Goal: Entertainment & Leisure: Consume media (video, audio)

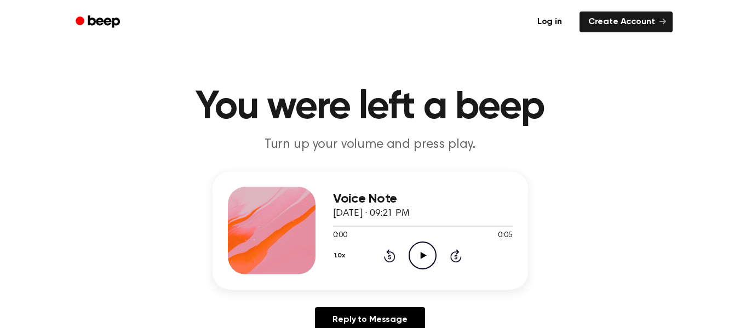
click at [422, 257] on icon at bounding box center [423, 255] width 6 height 7
click at [415, 253] on icon "Play Audio" at bounding box center [422, 255] width 28 height 28
click at [422, 249] on icon "Play Audio" at bounding box center [422, 255] width 28 height 28
click at [422, 249] on icon "Pause Audio" at bounding box center [422, 255] width 28 height 28
